Goal: Use online tool/utility: Use online tool/utility

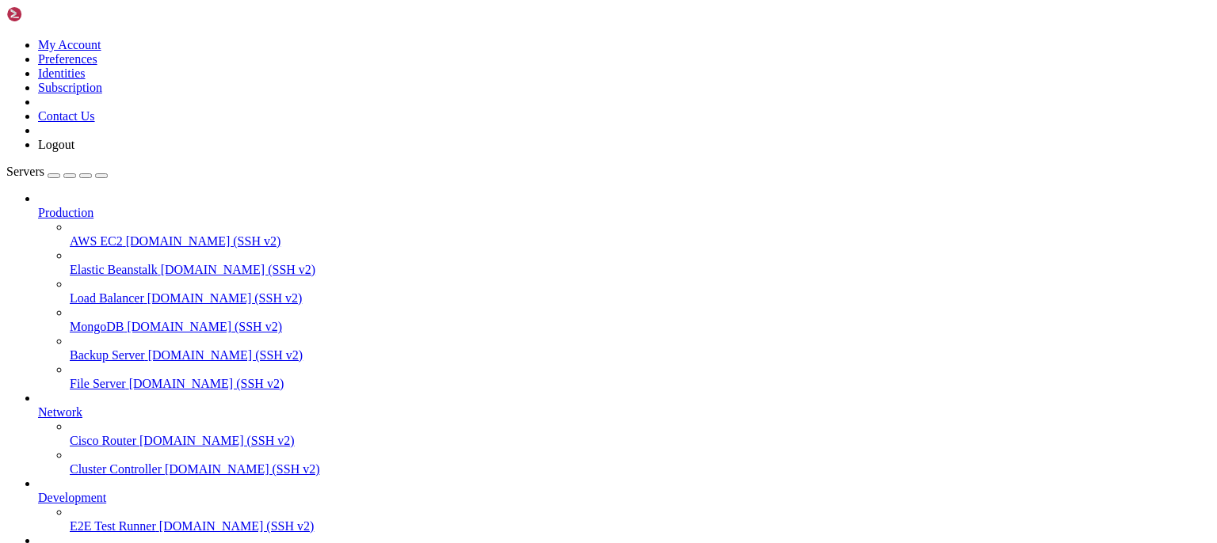
scroll to position [15, 3]
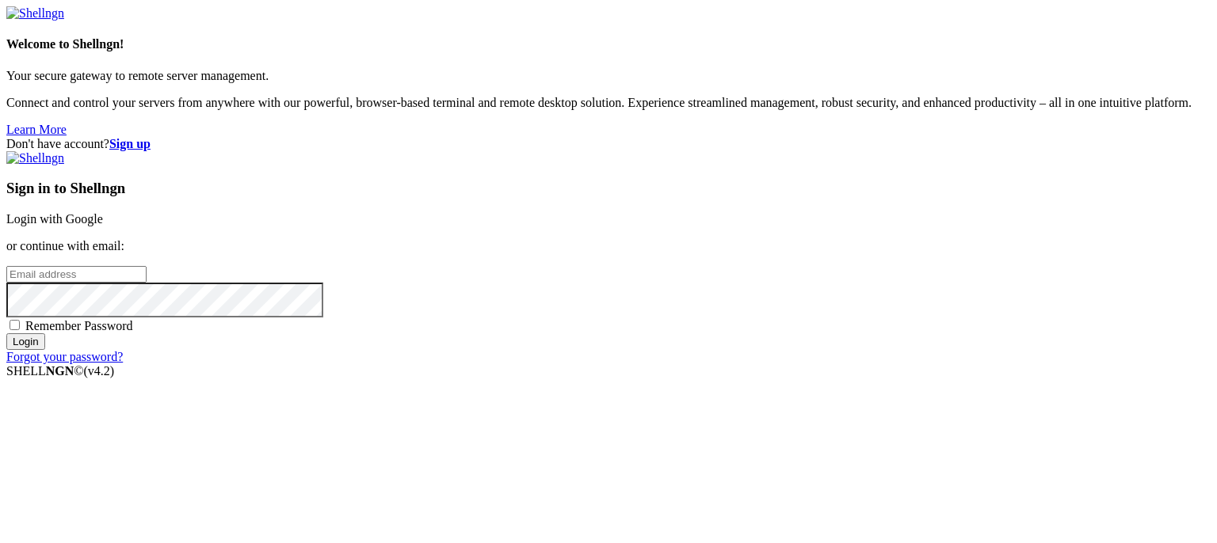
click at [103, 212] on link "Login with Google" at bounding box center [54, 218] width 97 height 13
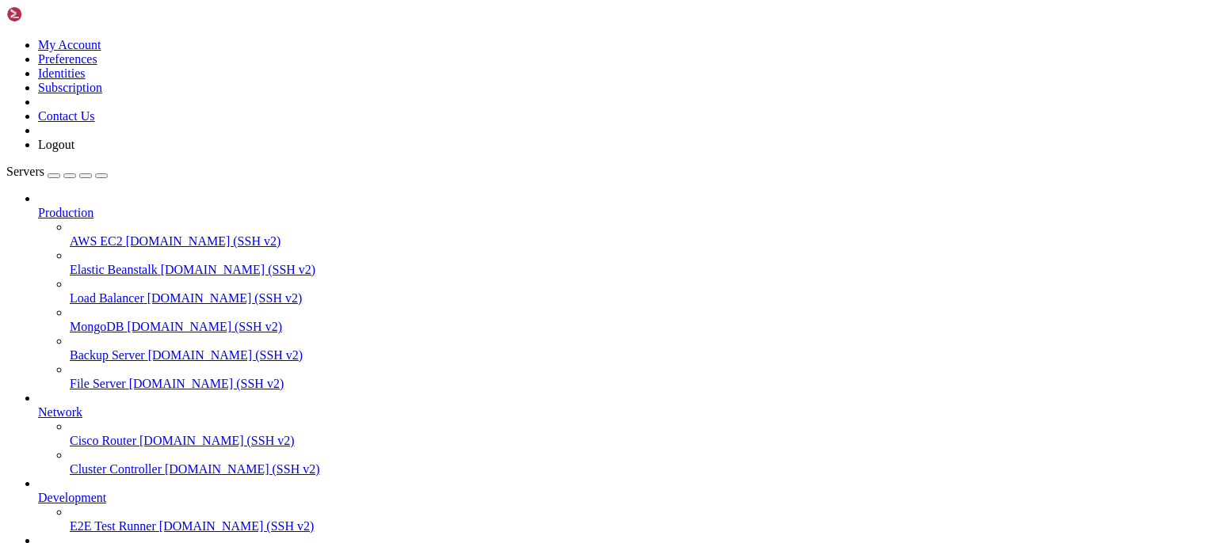
scroll to position [15, 3]
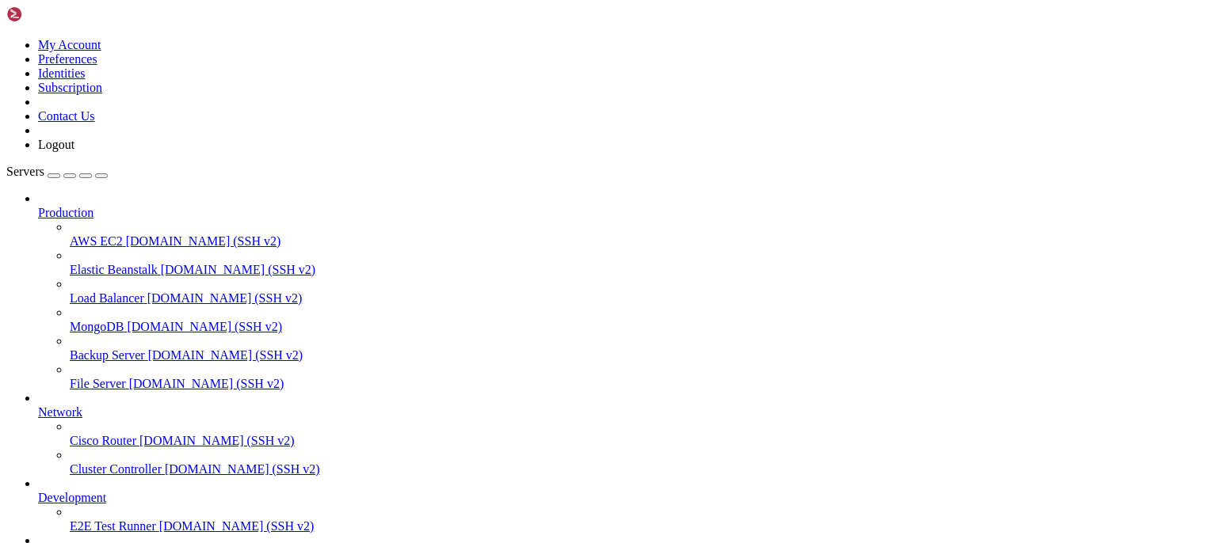
drag, startPoint x: 144, startPoint y: 1033, endPoint x: 416, endPoint y: 1032, distance: 271.7
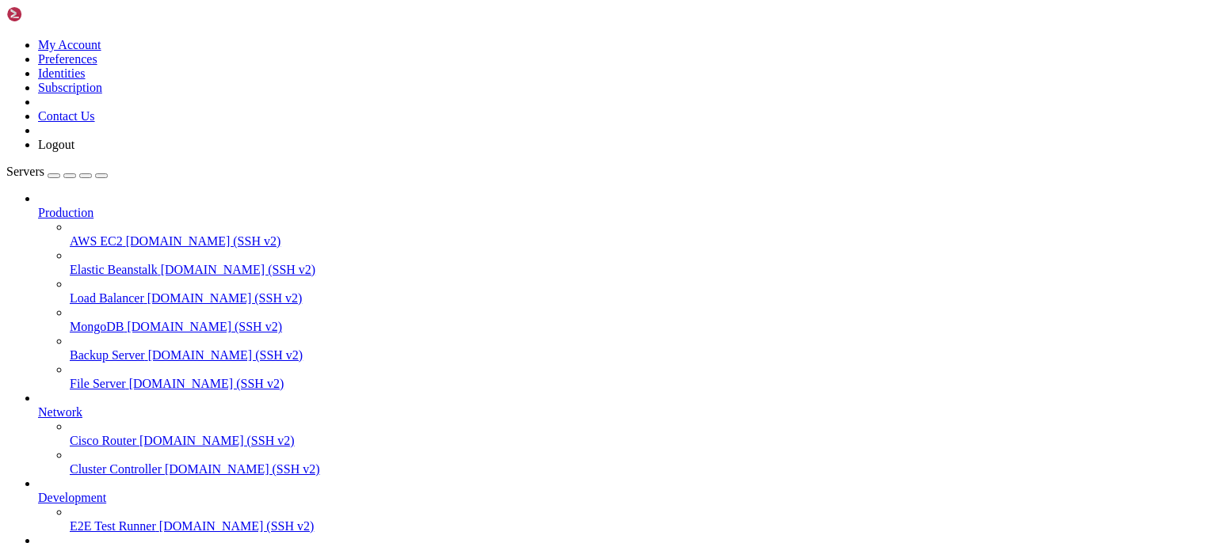
drag, startPoint x: 232, startPoint y: 1251, endPoint x: 227, endPoint y: 1259, distance: 9.2
